Goal: Use online tool/utility: Utilize a website feature to perform a specific function

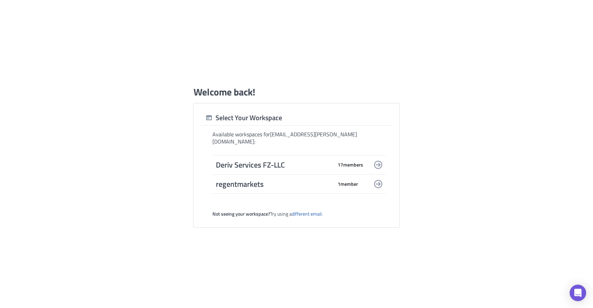
click at [339, 162] on span "17 member s" at bounding box center [350, 165] width 25 height 6
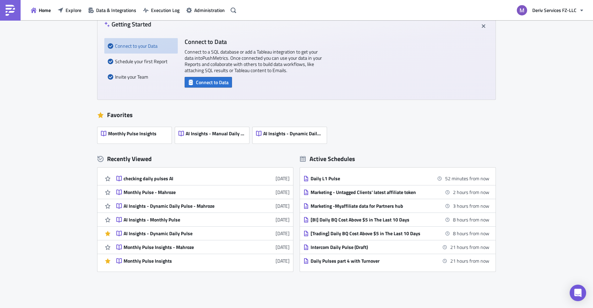
scroll to position [38, 0]
click at [154, 177] on div "checking daily pulses AI" at bounding box center [184, 178] width 120 height 6
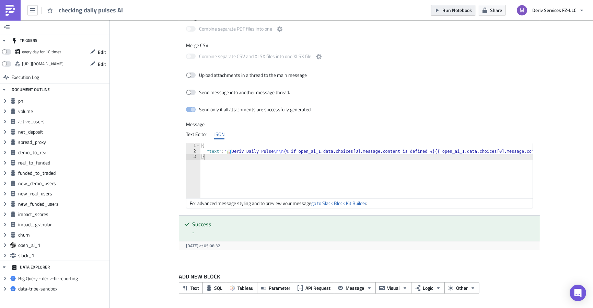
click at [460, 11] on span "Run Notebook" at bounding box center [458, 10] width 30 height 7
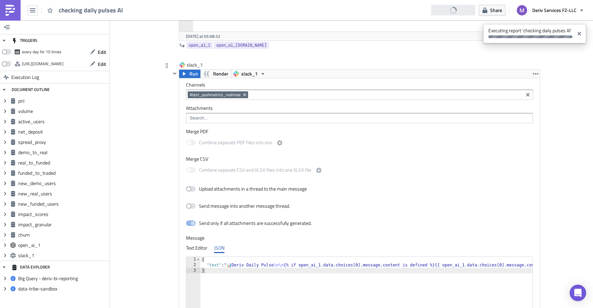
click at [379, 97] on input at bounding box center [386, 94] width 272 height 7
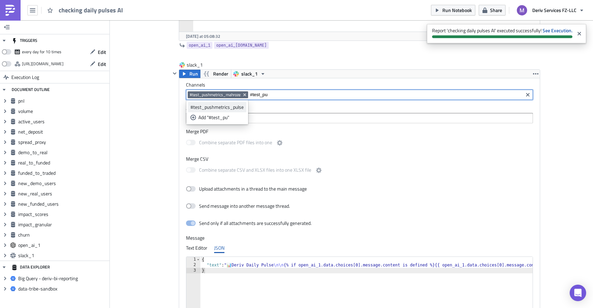
type input "#test_pu"
click at [237, 107] on div "#test_pushmetrics_pulse" at bounding box center [218, 107] width 54 height 7
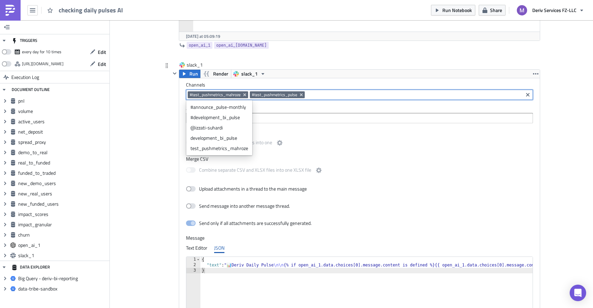
click at [374, 82] on label "Channels" at bounding box center [359, 85] width 347 height 6
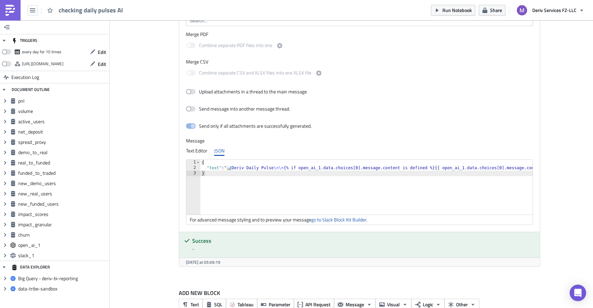
scroll to position [2999, 0]
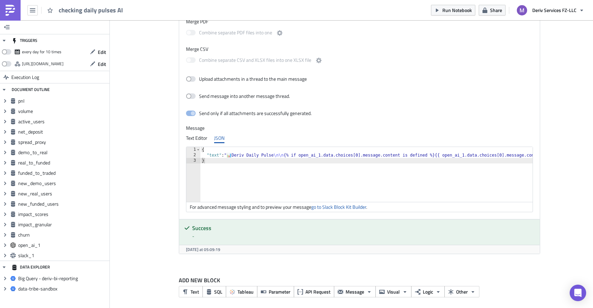
click at [376, 160] on div "{ "text" : " 📊 Deriv Daily Pulse \n\n {% if open_ai_1.data.choices[0].message.c…" at bounding box center [573, 180] width 745 height 66
type textarea "}"
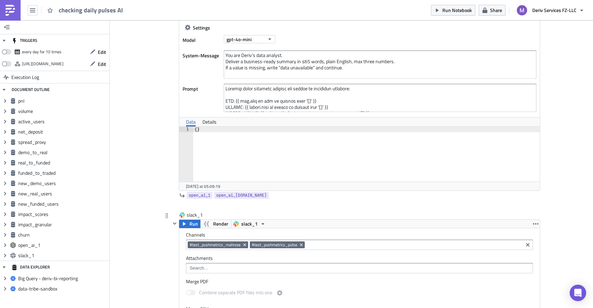
scroll to position [2716, 0]
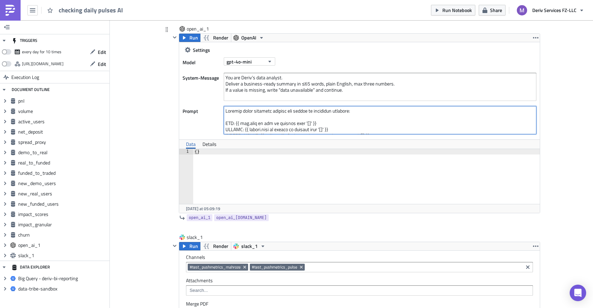
click at [374, 123] on textarea at bounding box center [380, 120] width 313 height 28
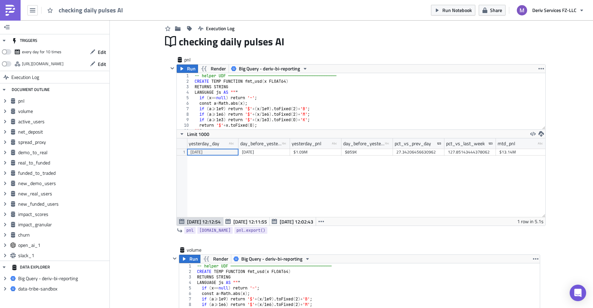
scroll to position [0, 0]
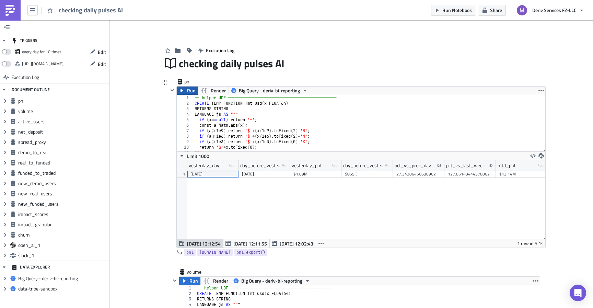
click at [186, 91] on button "Run" at bounding box center [187, 91] width 21 height 8
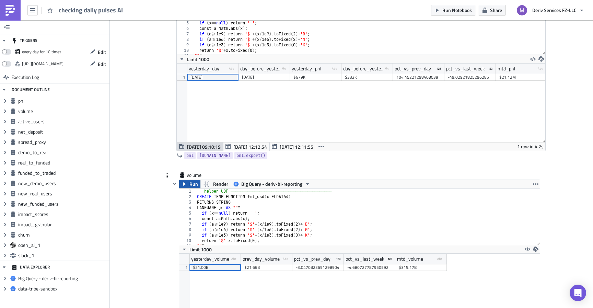
scroll to position [79, 369]
click at [195, 185] on span "Run" at bounding box center [194, 184] width 9 height 8
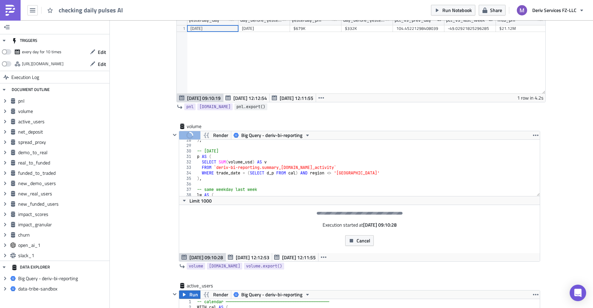
scroll to position [151, 0]
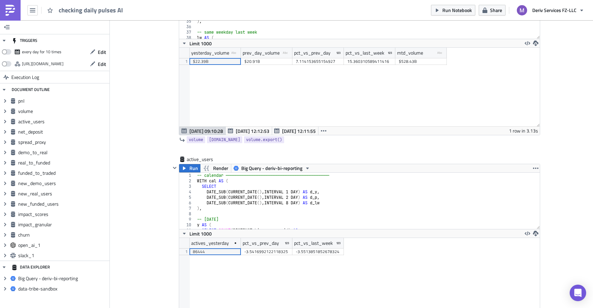
scroll to position [305, 0]
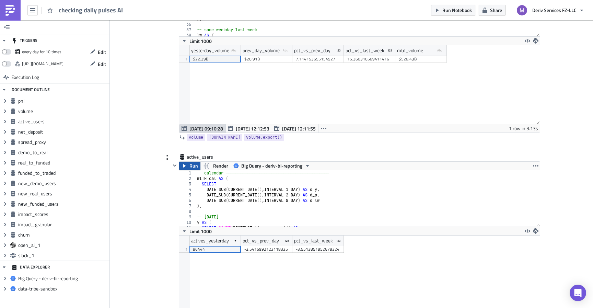
click at [194, 165] on span "Run" at bounding box center [194, 166] width 9 height 8
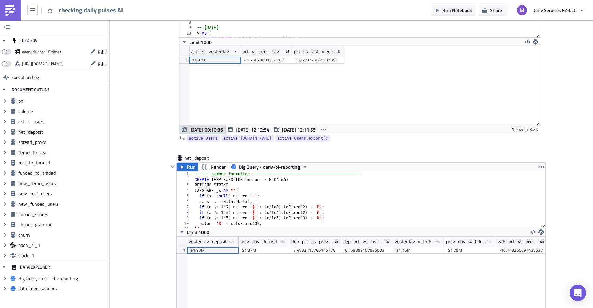
scroll to position [496, 0]
click at [192, 164] on span "Run" at bounding box center [191, 166] width 9 height 8
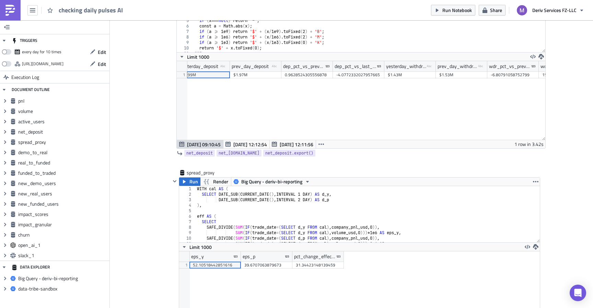
scroll to position [0, 0]
click at [185, 180] on icon "button" at bounding box center [184, 181] width 5 height 5
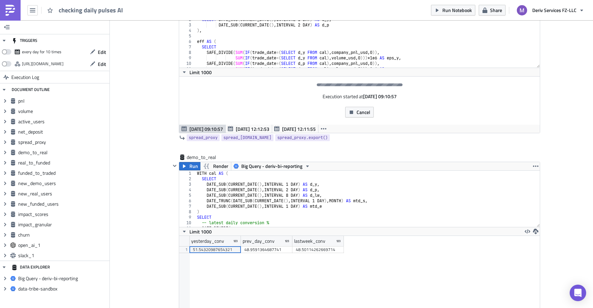
scroll to position [841, 0]
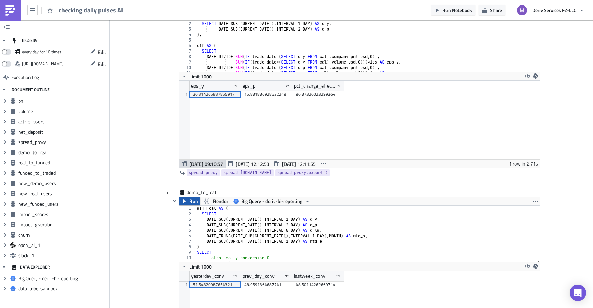
click at [191, 169] on div "spread_proxy spread_[DOMAIN_NAME] spread_proxy.export()" at bounding box center [356, 172] width 370 height 9
click at [196, 198] on span "Run" at bounding box center [194, 201] width 9 height 8
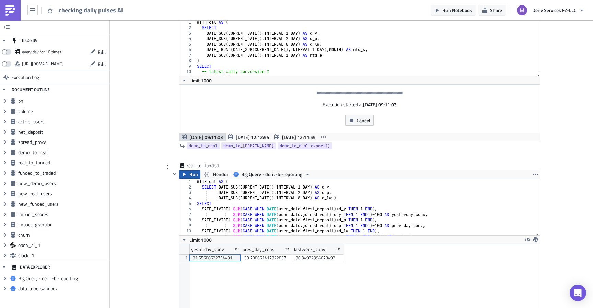
click at [191, 175] on span "Run" at bounding box center [194, 174] width 9 height 8
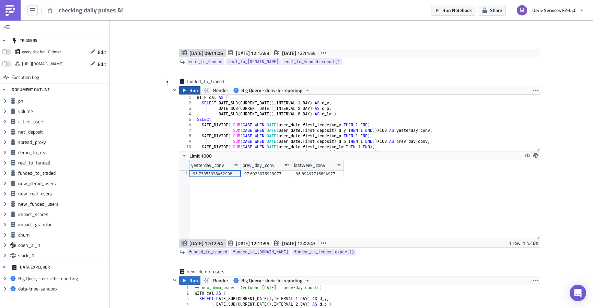
click at [193, 91] on span "Run" at bounding box center [194, 90] width 9 height 8
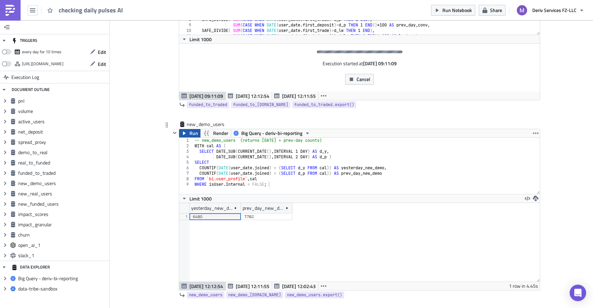
click at [192, 134] on span "Run" at bounding box center [194, 133] width 9 height 8
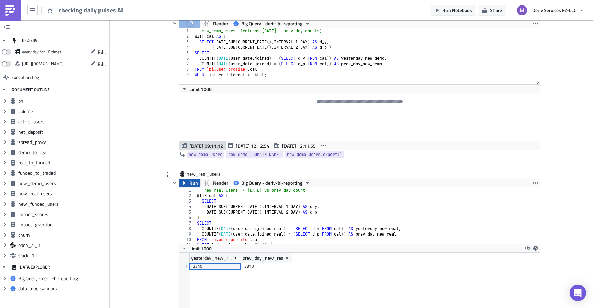
click at [193, 183] on span "Run" at bounding box center [194, 183] width 9 height 8
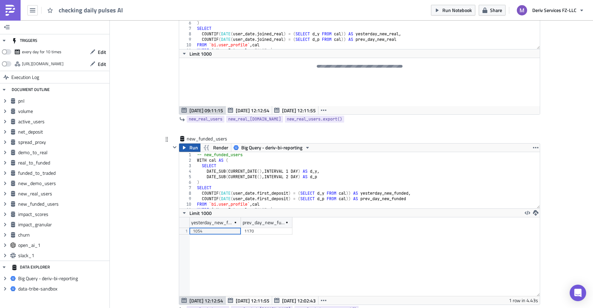
click at [193, 149] on span "Run" at bounding box center [194, 148] width 9 height 8
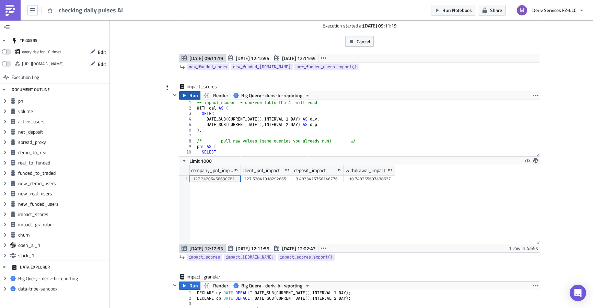
click at [196, 96] on span "Run" at bounding box center [194, 95] width 9 height 8
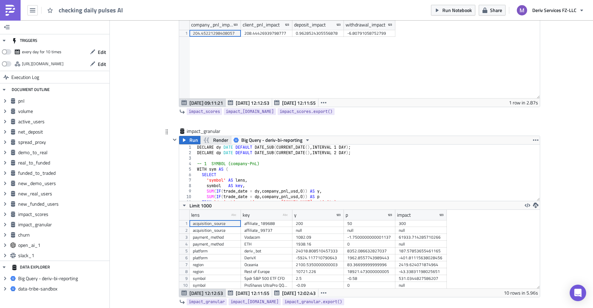
scroll to position [2235, 0]
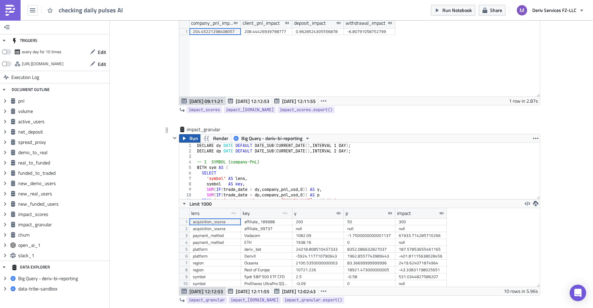
click at [194, 140] on span "Run" at bounding box center [194, 138] width 9 height 8
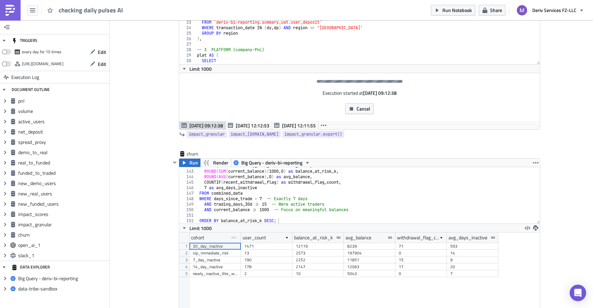
scroll to position [2371, 0]
click at [194, 161] on span "Run" at bounding box center [194, 162] width 9 height 8
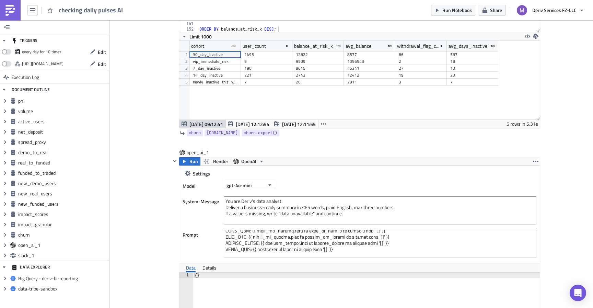
scroll to position [2599, 0]
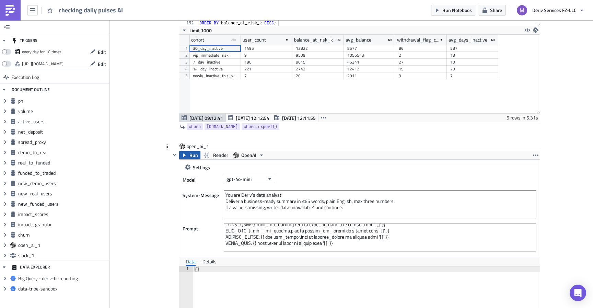
click at [191, 157] on span "Run" at bounding box center [194, 155] width 9 height 8
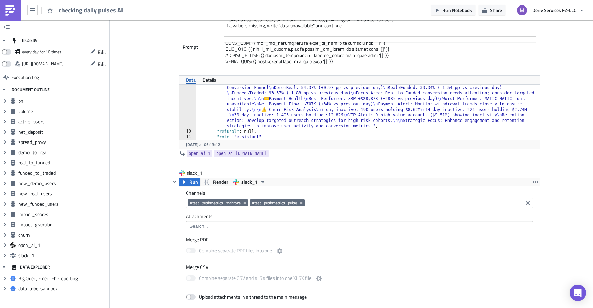
scroll to position [100, 0]
click at [193, 183] on span "Run" at bounding box center [194, 182] width 9 height 8
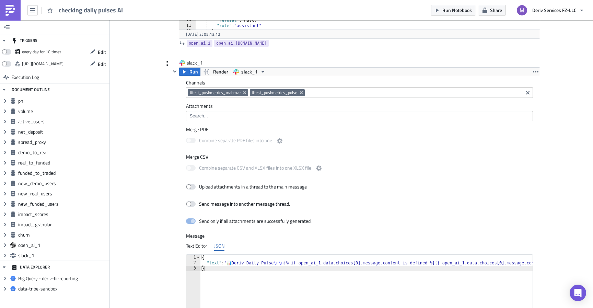
scroll to position [2841, 0]
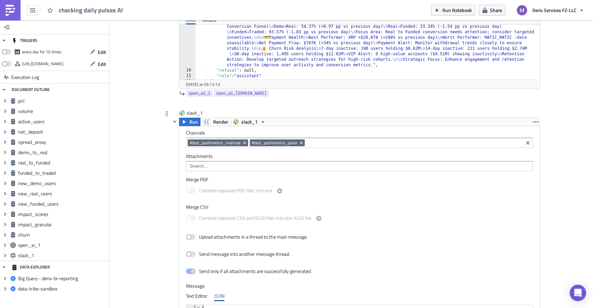
click at [328, 142] on input at bounding box center [414, 142] width 215 height 7
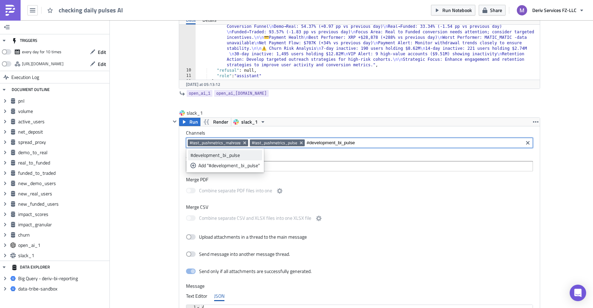
type input "#development_bi_pulse"
click at [235, 156] on div "#development_bi_pulse" at bounding box center [225, 155] width 69 height 7
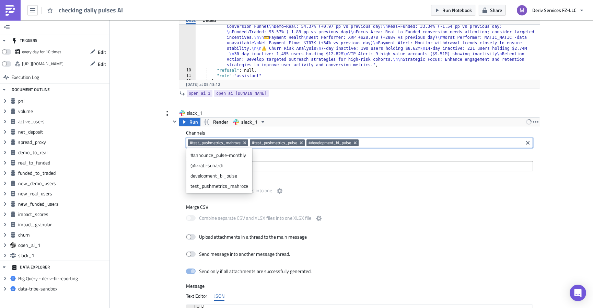
click at [326, 155] on label "Attachments" at bounding box center [359, 156] width 347 height 6
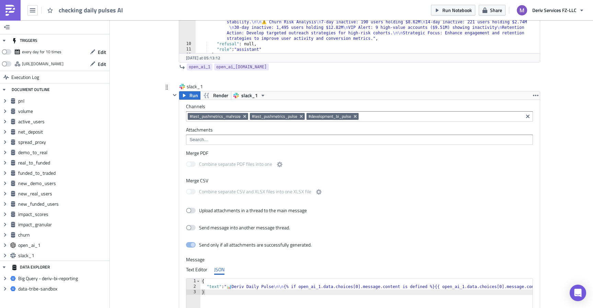
scroll to position [2861, 0]
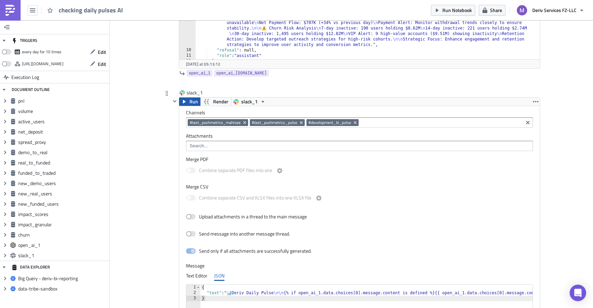
click at [192, 103] on span "Run" at bounding box center [194, 102] width 9 height 8
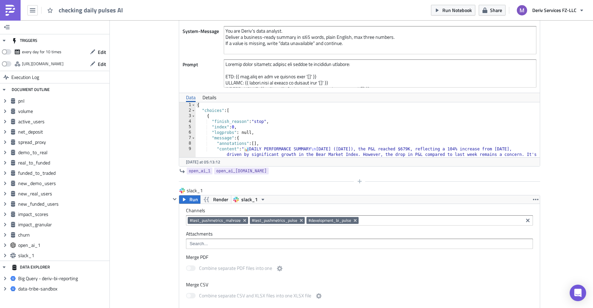
scroll to position [2730, 0]
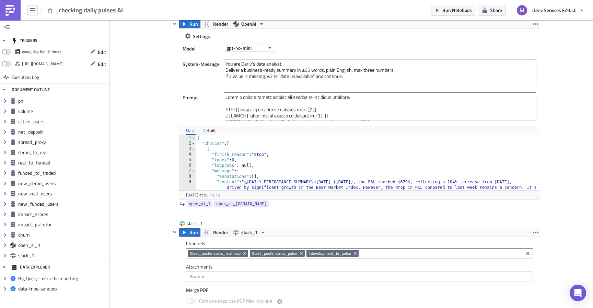
click at [355, 164] on div "{ "choices" : [ { "finish_reason" : "stop" , "index" : 0 , "logprobs" : null, "…" at bounding box center [368, 214] width 345 height 159
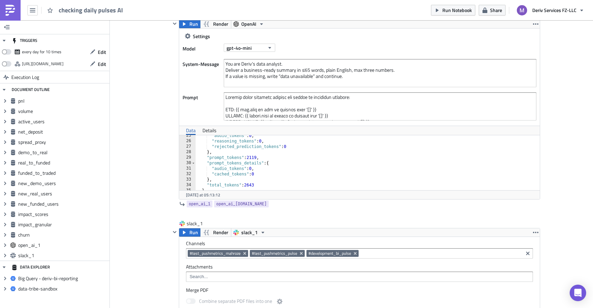
scroll to position [236, 0]
click at [355, 164] on div ""rejected_prediction_tokens" : 0 } , "prompt_tokens" : 2119 , "prompt_tokens_de…" at bounding box center [368, 168] width 345 height 66
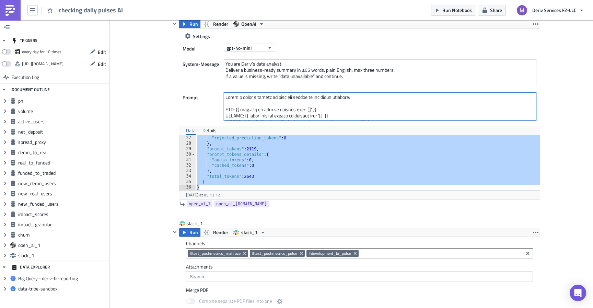
click at [358, 96] on textarea at bounding box center [380, 106] width 313 height 28
click at [312, 109] on textarea at bounding box center [380, 106] width 313 height 28
click at [296, 152] on div ""rejected_prediction_tokens" : 0 } , "prompt_tokens" : 2119 , "prompt_tokens_de…" at bounding box center [368, 168] width 345 height 66
type textarea ""prompt_tokens_details": {"
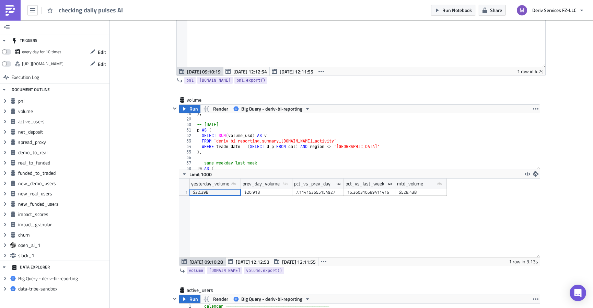
scroll to position [0, 0]
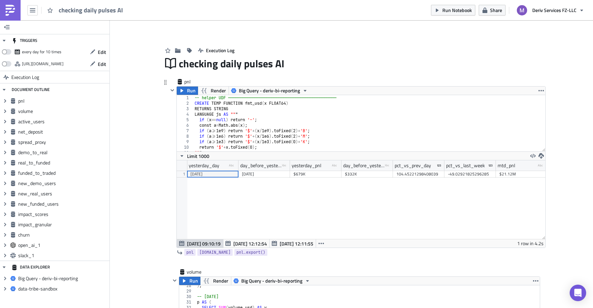
click at [310, 119] on div "-- helper UDF ───────────────────────────────────────────── CREATE TEMP FUNCTIO…" at bounding box center [369, 128] width 352 height 67
type textarea "if (x==null) return '–';"
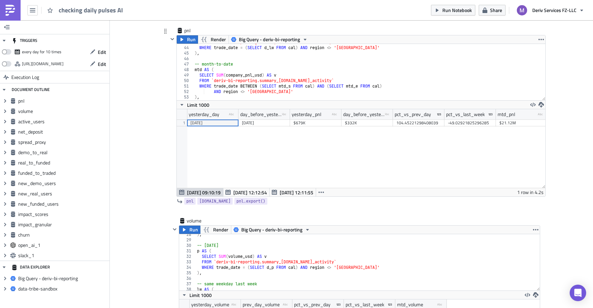
scroll to position [240, 0]
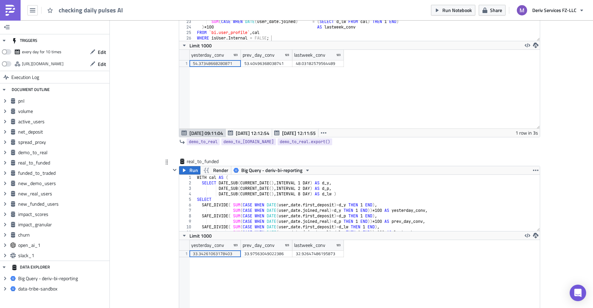
click at [284, 198] on div "WITH cal AS ( SELECT DATE_SUB ( CURRENT_DATE ( ) , INTERVAL 1 DAY ) AS d_y , DA…" at bounding box center [368, 208] width 345 height 67
type textarea "SELECT"
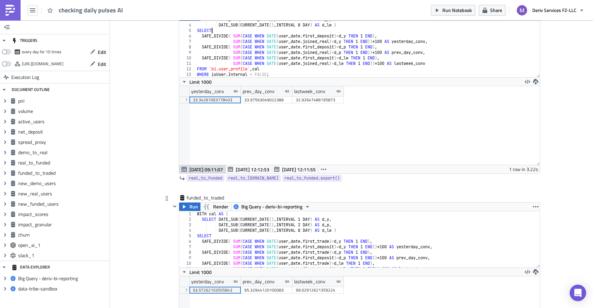
click at [281, 229] on div "WITH cal AS ( SELECT DATE_SUB ( CURRENT_DATE ( ) , INTERVAL 1 DAY ) AS d_y , DA…" at bounding box center [368, 244] width 345 height 67
type textarea "DATE_SUB(CURRENT_DATE(),INTERVAL 8 DAY) AS d_lw )"
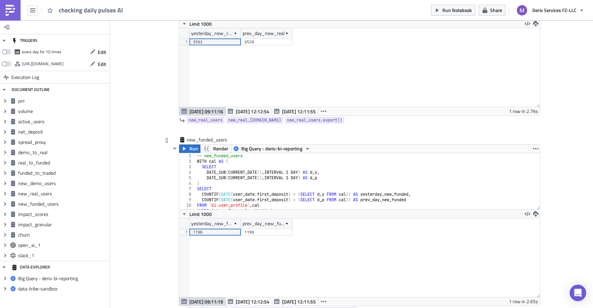
click at [294, 176] on div "-- new_funded_users WITH cal AS ( SELECT DATE_SUB ( CURRENT_DATE ( ) , INTERVAL…" at bounding box center [368, 186] width 345 height 67
type textarea "DATE_SUB(CURRENT_DATE(), INTERVAL 2 DAY) AS d_p"
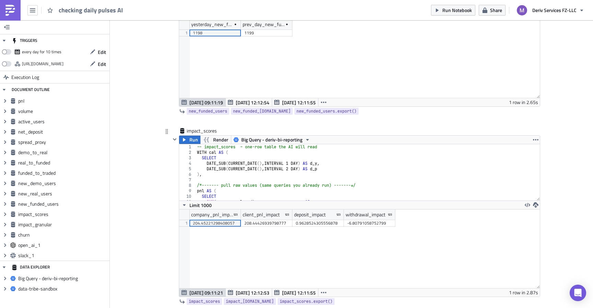
click at [315, 170] on div "-- impact_scores – one-row table the AI will read WITH cal AS ( SELECT DATE_SUB…" at bounding box center [368, 177] width 345 height 67
type textarea "DATE_SUB(CURRENT_DATE(),INTERVAL 2 DAY) AS d_p"
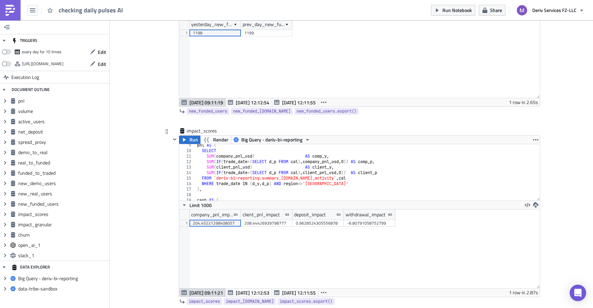
scroll to position [174, 0]
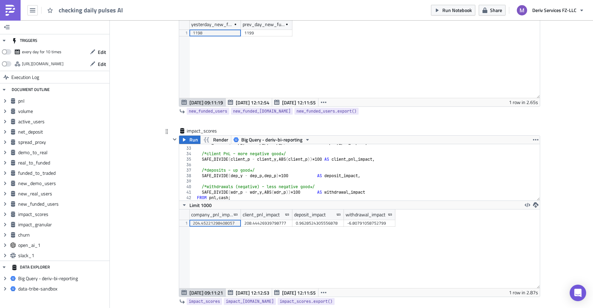
click at [445, 132] on div "impact_scores" at bounding box center [356, 131] width 370 height 8
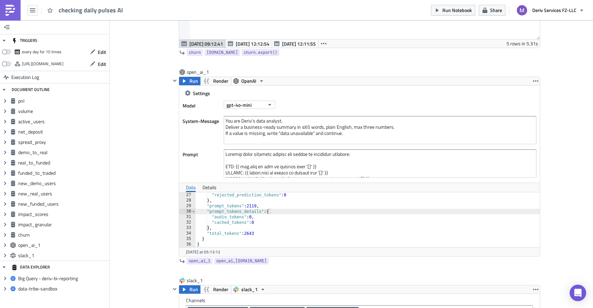
scroll to position [2728, 0]
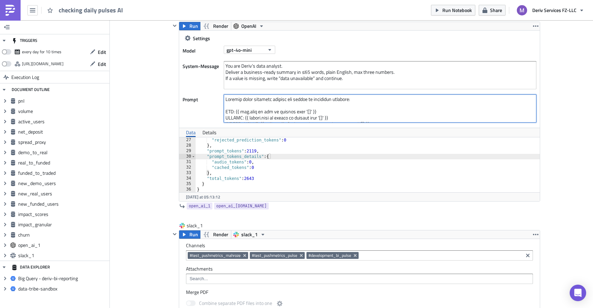
click at [409, 112] on textarea at bounding box center [380, 108] width 313 height 28
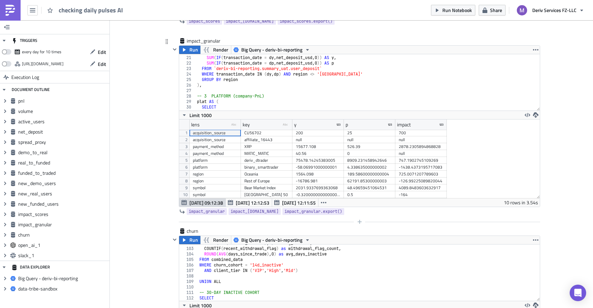
scroll to position [2260, 0]
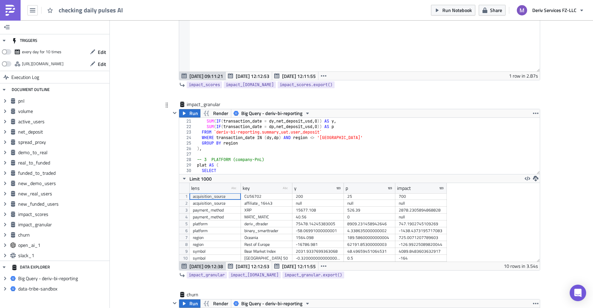
click at [327, 159] on div "region AS key , SUM ( IF ( transaction_date = dy , net_deposit_usd , 0 )) AS y …" at bounding box center [368, 146] width 345 height 67
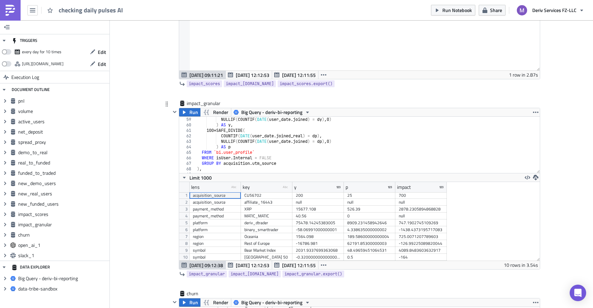
scroll to position [328, 0]
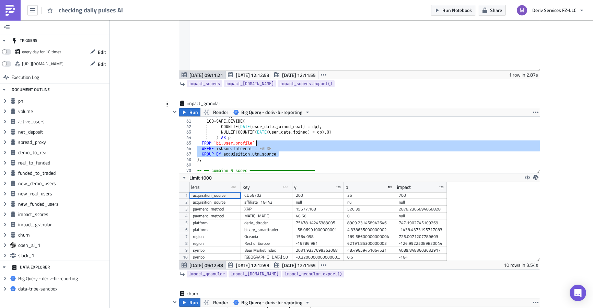
drag, startPoint x: 290, startPoint y: 153, endPoint x: 290, endPoint y: 133, distance: 20.6
click at [291, 133] on div ") AS y , 100 * SAFE_DIVIDE ( COUNTIF ( DATE ( user_date . joined_real ) = dp ) …" at bounding box center [368, 146] width 345 height 67
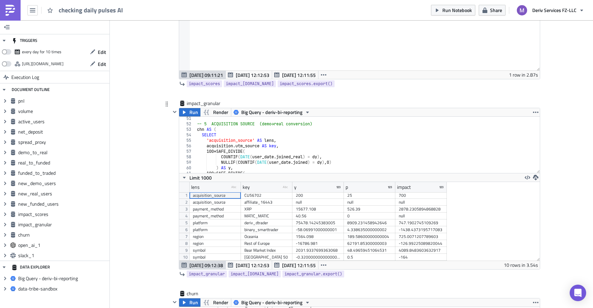
scroll to position [276, 0]
click at [197, 136] on div "-- 5 ACQUISITION SOURCE (demo→real conversion) chn AS ( SELECT 'acquisition_sou…" at bounding box center [368, 149] width 345 height 67
type textarea "SELECT 'acquisition_source' AS lens,"
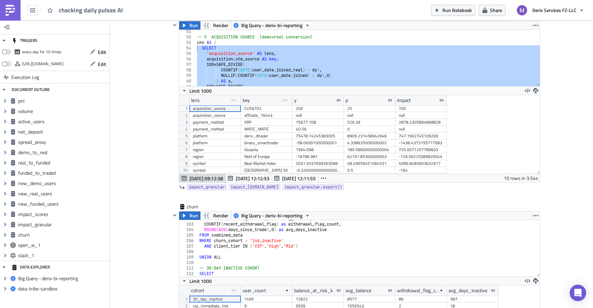
scroll to position [2376, 0]
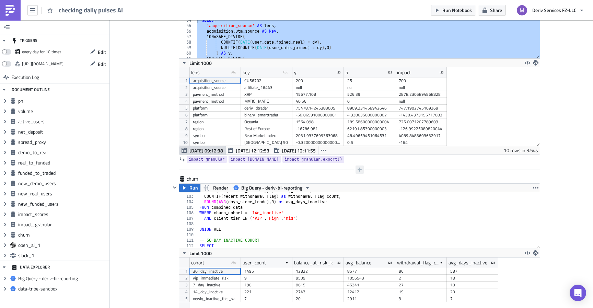
click at [359, 170] on icon "button" at bounding box center [360, 170] width 4 height 4
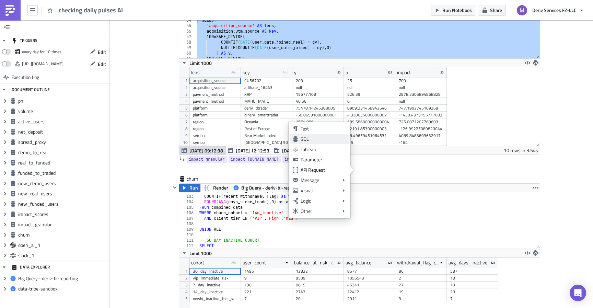
click at [330, 141] on div "SQL" at bounding box center [324, 139] width 46 height 7
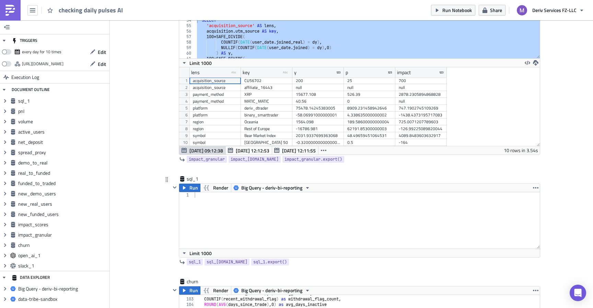
click at [251, 205] on div at bounding box center [366, 225] width 347 height 67
paste textarea ")"
type textarea ")"
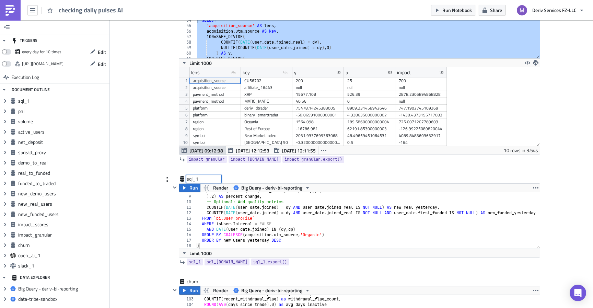
drag, startPoint x: 204, startPoint y: 180, endPoint x: 191, endPoint y: 178, distance: 12.6
click at [191, 178] on div "sql_1 sql_1" at bounding box center [204, 178] width 34 height 7
drag, startPoint x: 206, startPoint y: 178, endPoint x: 187, endPoint y: 178, distance: 19.2
click at [187, 178] on input "sql_1" at bounding box center [204, 178] width 34 height 7
type input "acquisition_source"
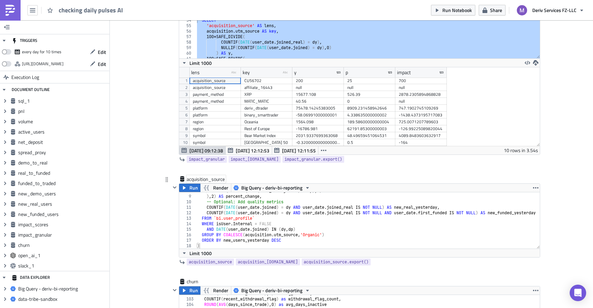
click at [217, 179] on div "acquisition_source" at bounding box center [206, 178] width 39 height 7
drag, startPoint x: 212, startPoint y: 180, endPoint x: 226, endPoint y: 180, distance: 14.1
click at [226, 180] on input "acquisition_source" at bounding box center [207, 178] width 41 height 7
type input "acquisition_channel"
click at [270, 178] on div "acquisition_channel acquisition_channel" at bounding box center [356, 179] width 370 height 8
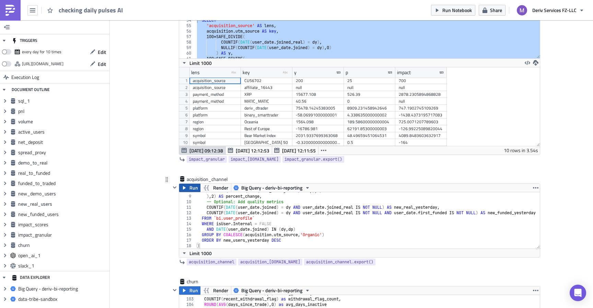
click at [195, 187] on span "Run" at bounding box center [194, 188] width 9 height 8
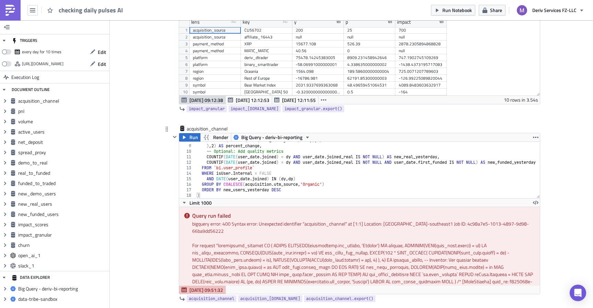
scroll to position [2428, 0]
click at [295, 164] on div "NULLIF ( COUNTIF ( DATE ( user_date . joined ) = dp ) , 0 ) ) , 2 ) AS percent_…" at bounding box center [371, 170] width 351 height 67
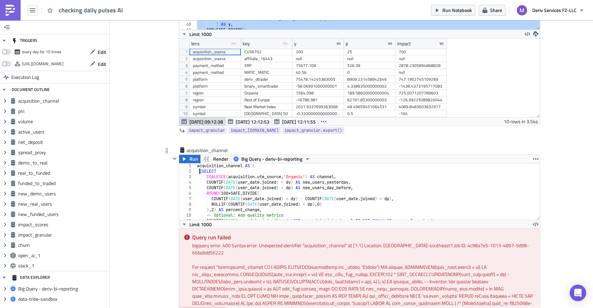
scroll to position [0, 0]
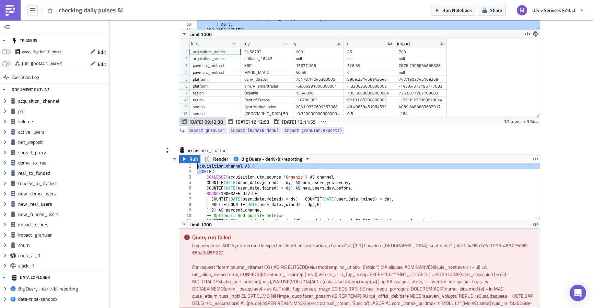
drag, startPoint x: 201, startPoint y: 171, endPoint x: 195, endPoint y: 164, distance: 9.0
click at [195, 164] on div "FROM `bi.user_profile` 1 2 3 4 5 6 7 8 9 10 11 12 acquisition_channel AS ( SELE…" at bounding box center [359, 191] width 361 height 56
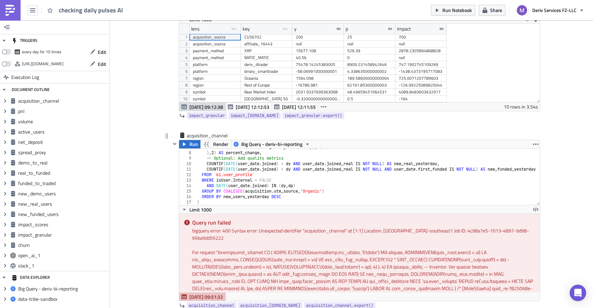
scroll to position [2420, 0]
click at [206, 202] on div at bounding box center [371, 200] width 351 height 7
type textarea ")"
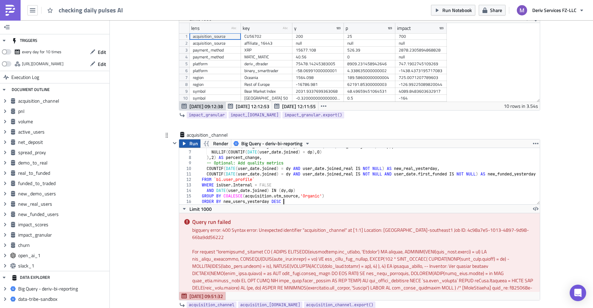
click at [191, 146] on span "Run" at bounding box center [194, 143] width 9 height 8
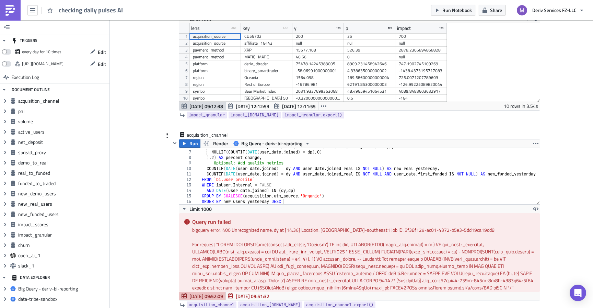
click at [316, 161] on div "COUNTIF ( DATE ( user_date . joined ) = dy ) - COUNTIF ( DATE ( user_date . joi…" at bounding box center [371, 177] width 351 height 67
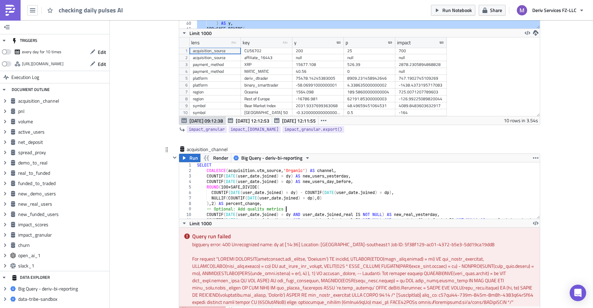
scroll to position [2421, 0]
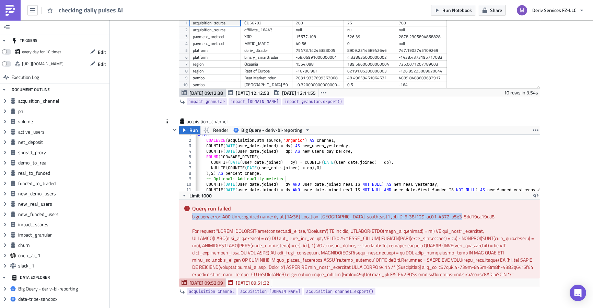
drag, startPoint x: 467, startPoint y: 219, endPoint x: 190, endPoint y: 219, distance: 277.5
click at [190, 219] on div "Query run failed bigquery error: 400 Unrecognized name: dy at [14:36] Location:…" at bounding box center [359, 239] width 361 height 79
copy div "bigquery error: 400 Unrecognized name: dy at [14:36] Location: [GEOGRAPHIC_DATA…"
click at [252, 146] on div "SELECT COALESCE ( acquisition . utm_source , 'Organic' ) AS channel , COUNTIF (…" at bounding box center [370, 165] width 351 height 67
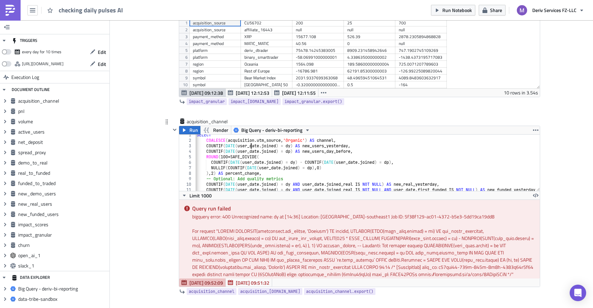
scroll to position [2422, 0]
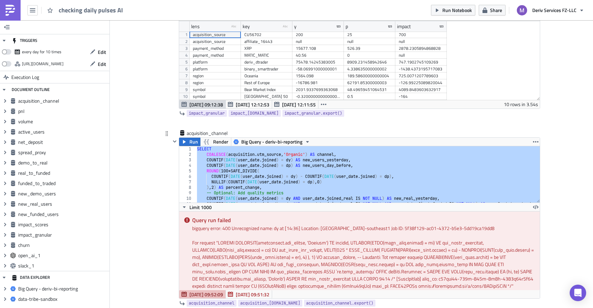
paste textarea
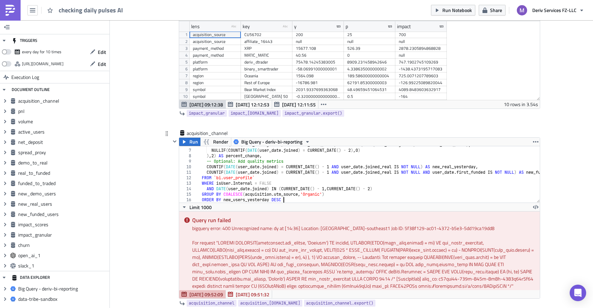
scroll to position [32, 0]
click at [198, 144] on button "Run" at bounding box center [189, 142] width 21 height 8
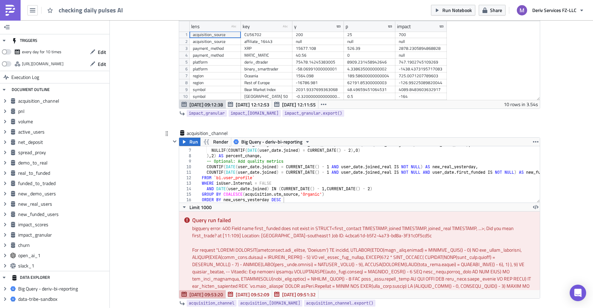
scroll to position [8, 0]
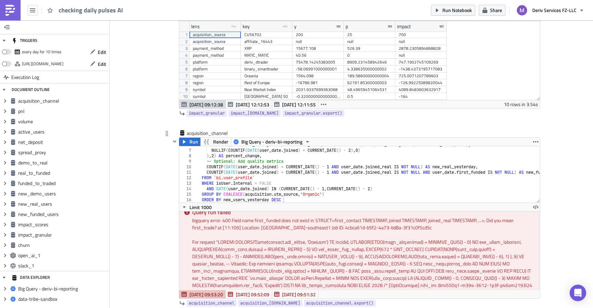
click at [326, 162] on div "COUNTIF ( DATE ( user_date . joined ) = CURRENT_DATE ( ) - 1 ) - COUNTIF ( DATE…" at bounding box center [391, 175] width 391 height 67
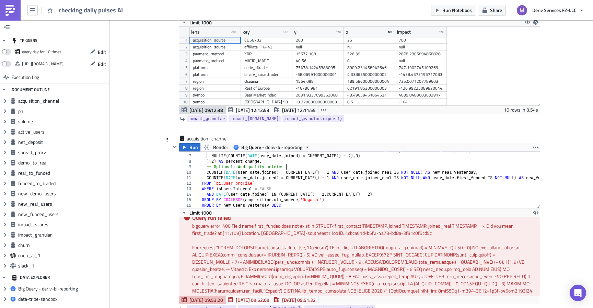
scroll to position [27, 0]
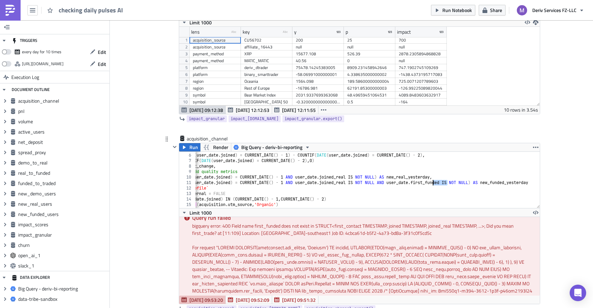
drag, startPoint x: 448, startPoint y: 184, endPoint x: 433, endPoint y: 183, distance: 15.1
click at [433, 183] on div "ROUND ( 100 * SAFE_DIVIDE ( COUNTIF ( DATE ( user_date . joined ) = CURRENT_DAT…" at bounding box center [345, 180] width 391 height 67
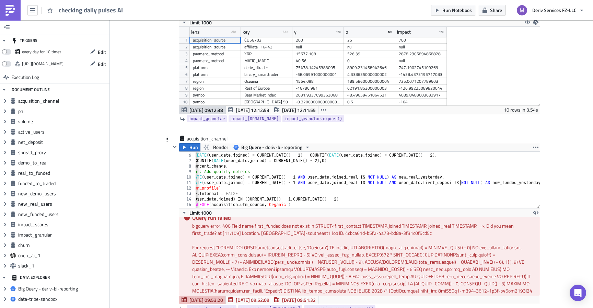
scroll to position [0, 25]
click at [195, 150] on span "Run" at bounding box center [194, 147] width 9 height 8
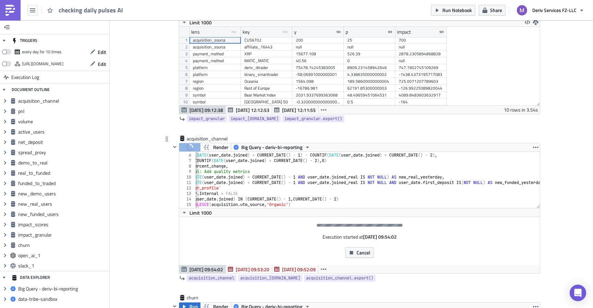
click at [366, 189] on div "ROUND ( 100 * SAFE_DIVIDE ( COUNTIF ( DATE ( user_date . joined ) = CURRENT_DAT…" at bounding box center [358, 180] width 393 height 67
type textarea "FROM `bi.user_profile`"
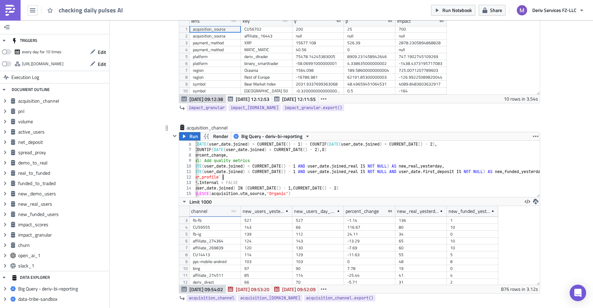
scroll to position [2, 0]
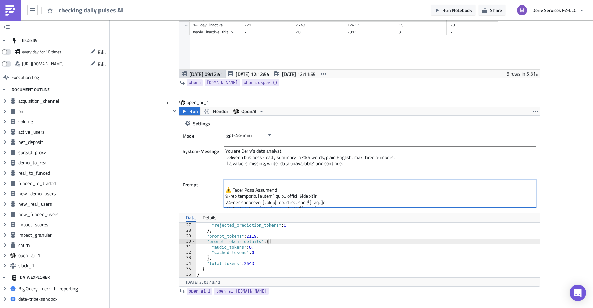
click at [334, 191] on textarea at bounding box center [380, 194] width 313 height 28
click at [287, 192] on textarea at bounding box center [380, 194] width 313 height 28
paste textarea "LOREMIPSUMD_SITAMET: {{ consectetur_adipisc.elit se doeiusmodte_incidid ut labo…"
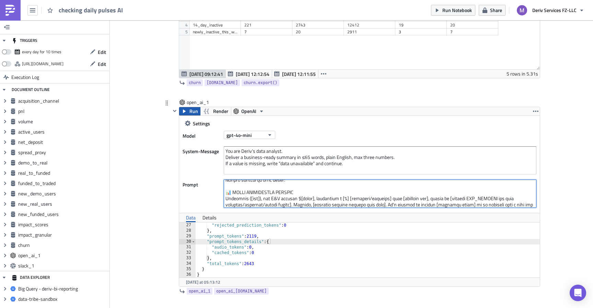
type textarea "Analyze these business metrics and create an executive briefing: PNL: {{ [DOMAI…"
click at [194, 111] on span "Run" at bounding box center [194, 111] width 9 height 8
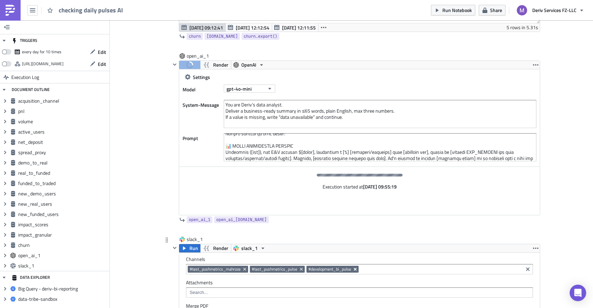
click at [357, 270] on icon "Remove Tag" at bounding box center [355, 268] width 5 height 5
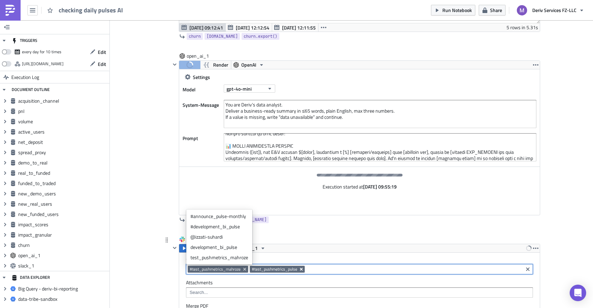
click at [302, 270] on icon "Remove Tag" at bounding box center [301, 269] width 3 height 3
click at [371, 235] on div "open_ai_1 Run Render OpenAI Settings Model gpt-4o-mini System-Message You are D…" at bounding box center [356, 144] width 370 height 183
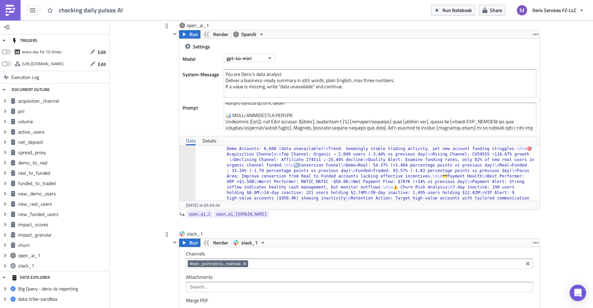
scroll to position [2914, 0]
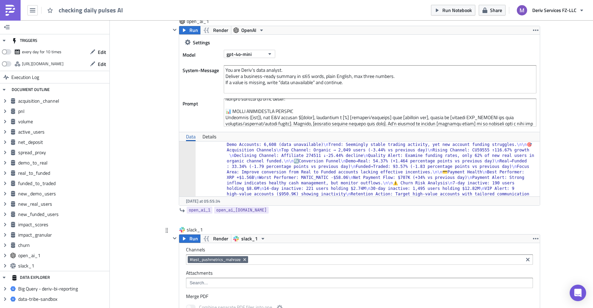
click at [384, 257] on input at bounding box center [386, 259] width 272 height 7
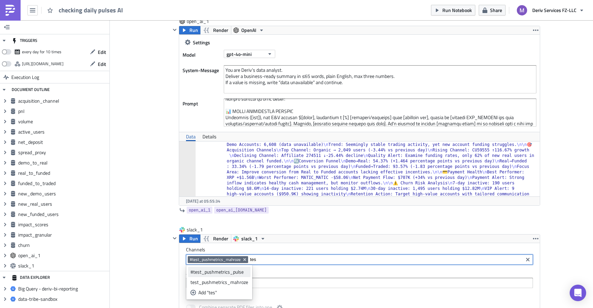
type input "tes"
click at [234, 272] on div "#test_pushmetrics_pulse" at bounding box center [220, 272] width 58 height 7
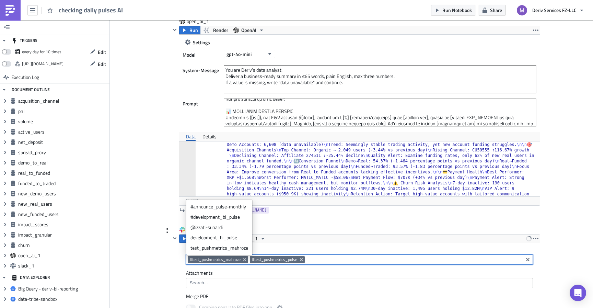
click at [331, 258] on input at bounding box center [414, 259] width 215 height 7
click at [232, 235] on div "development_bi_pulse" at bounding box center [220, 237] width 58 height 7
click at [360, 208] on div "open_ai_1 open_ai_[DOMAIN_NAME]" at bounding box center [356, 210] width 370 height 9
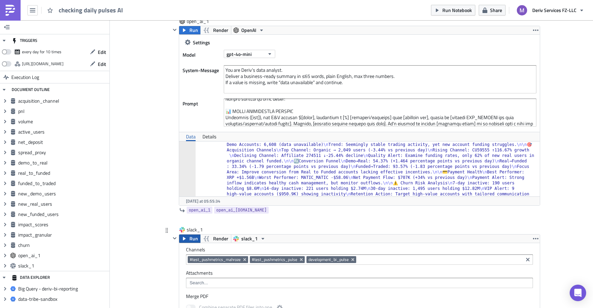
click at [193, 239] on span "Run" at bounding box center [194, 239] width 9 height 8
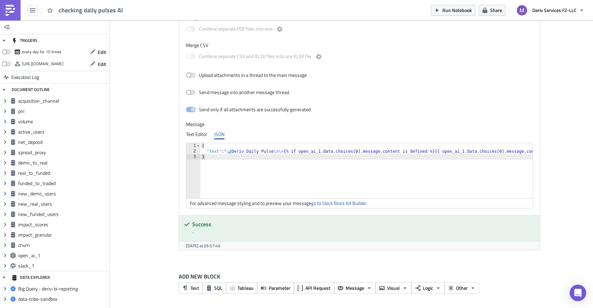
scroll to position [3193, 0]
